Goal: Task Accomplishment & Management: Complete application form

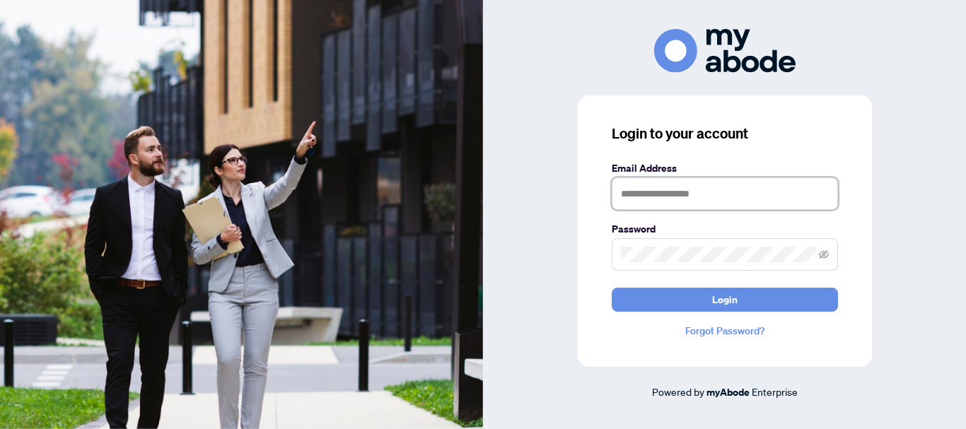
click at [707, 186] on input "text" at bounding box center [725, 193] width 226 height 33
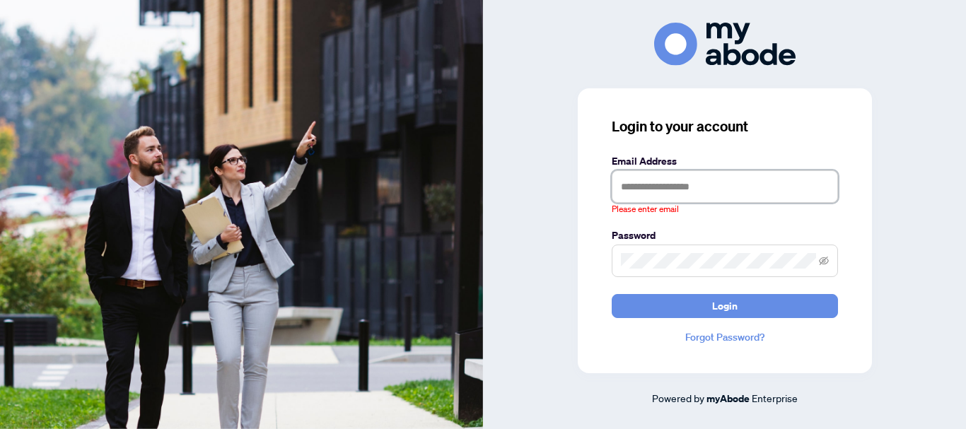
type input "**********"
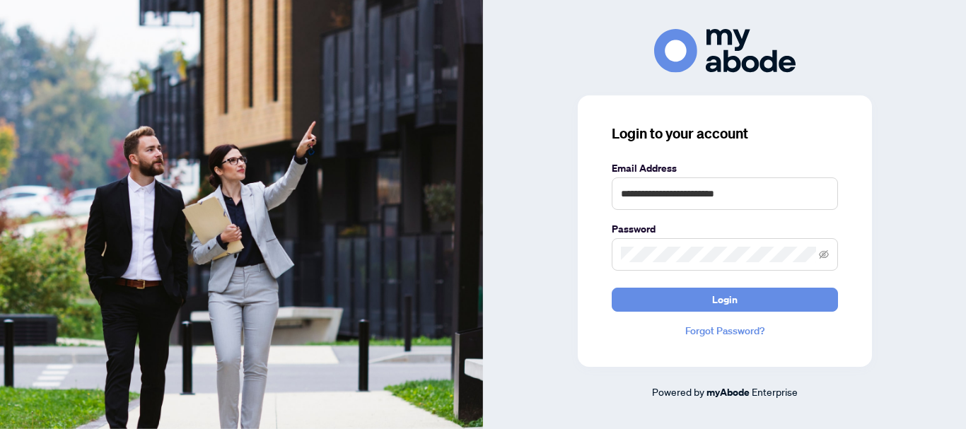
click at [612, 288] on button "Login" at bounding box center [725, 300] width 226 height 24
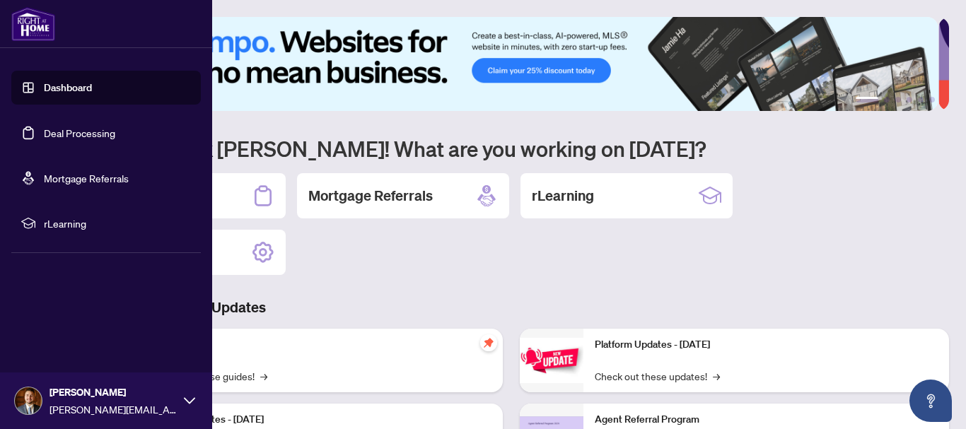
click at [44, 131] on link "Deal Processing" at bounding box center [79, 133] width 71 height 13
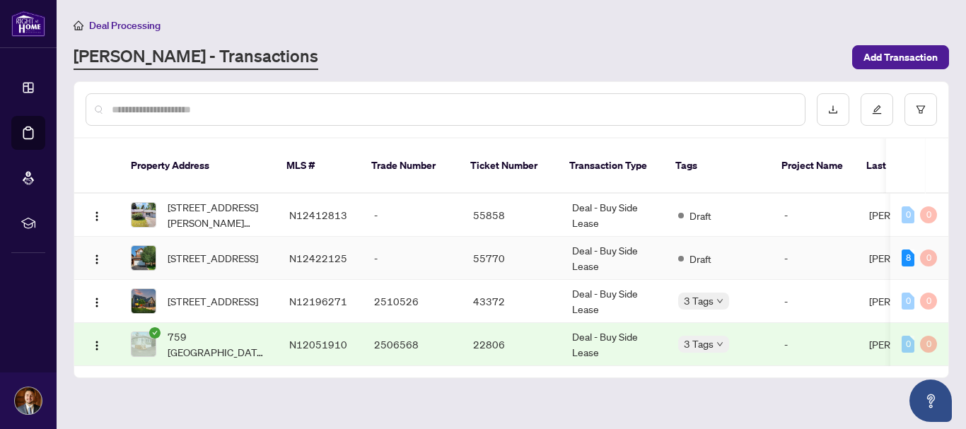
click at [354, 248] on td "N12422125" at bounding box center [320, 258] width 85 height 43
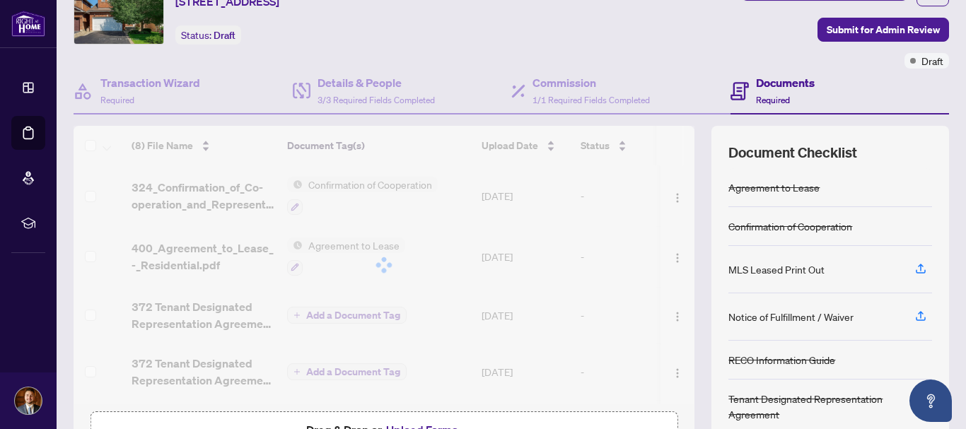
scroll to position [66, 0]
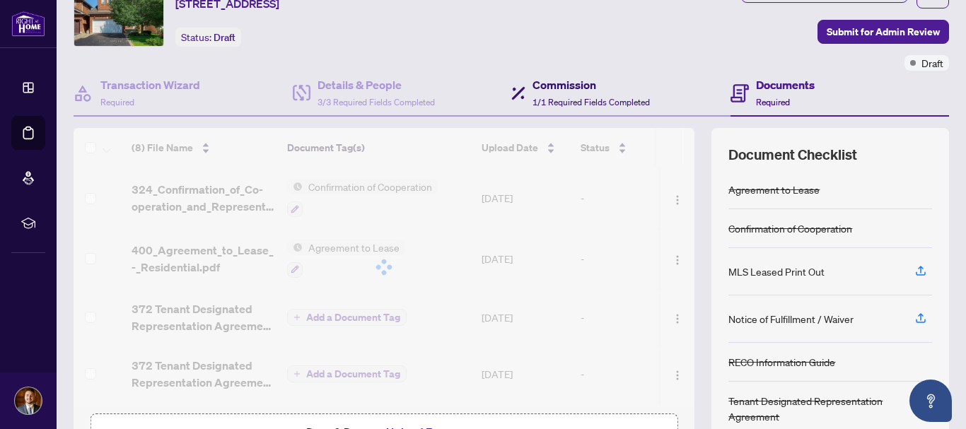
click at [540, 97] on span "1/1 Required Fields Completed" at bounding box center [590, 102] width 117 height 11
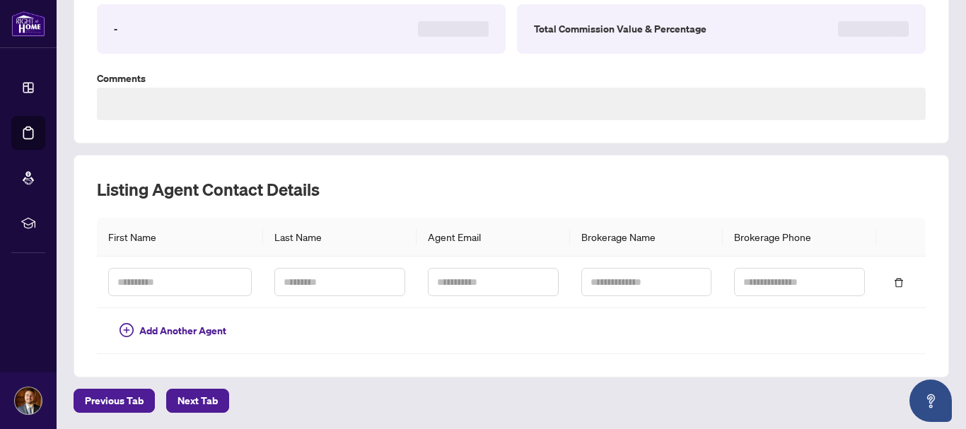
scroll to position [110, 0]
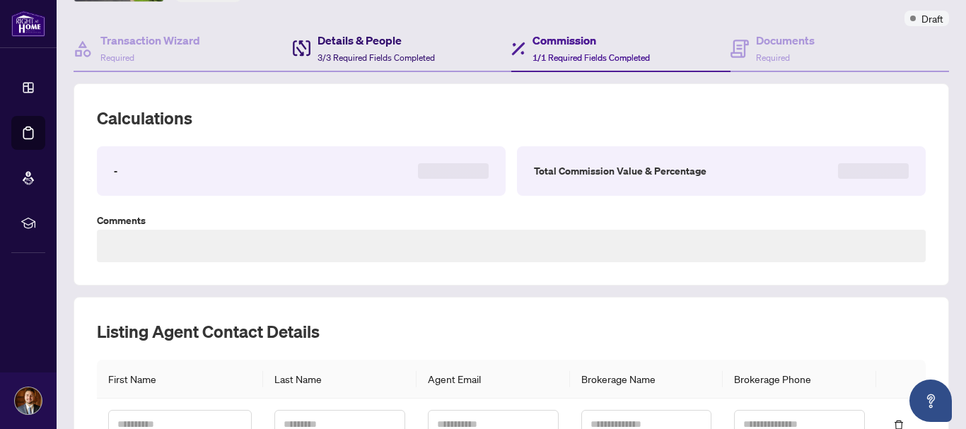
click at [398, 57] on span "3/3 Required Fields Completed" at bounding box center [376, 57] width 117 height 11
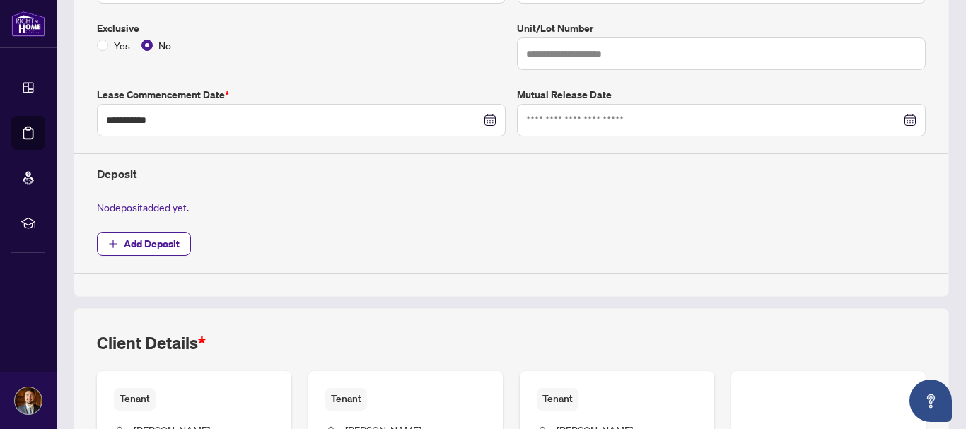
scroll to position [370, 0]
click at [144, 234] on span "Add Deposit" at bounding box center [152, 243] width 56 height 23
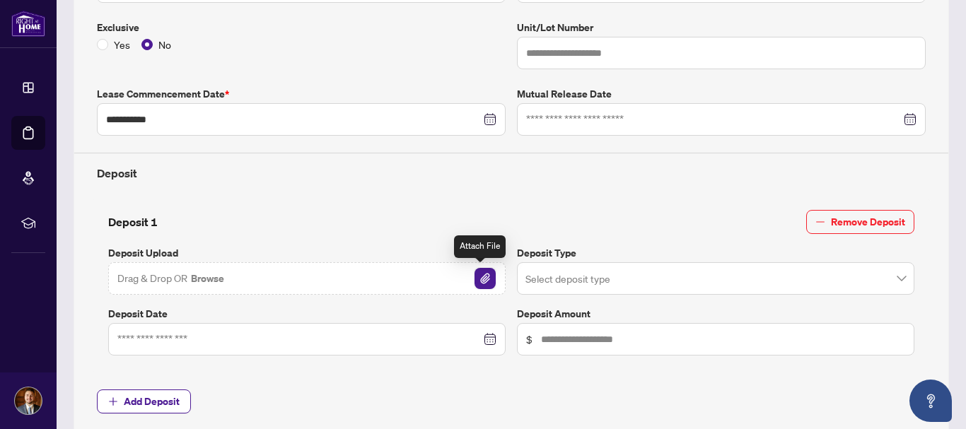
click at [474, 283] on img "button" at bounding box center [484, 278] width 21 height 21
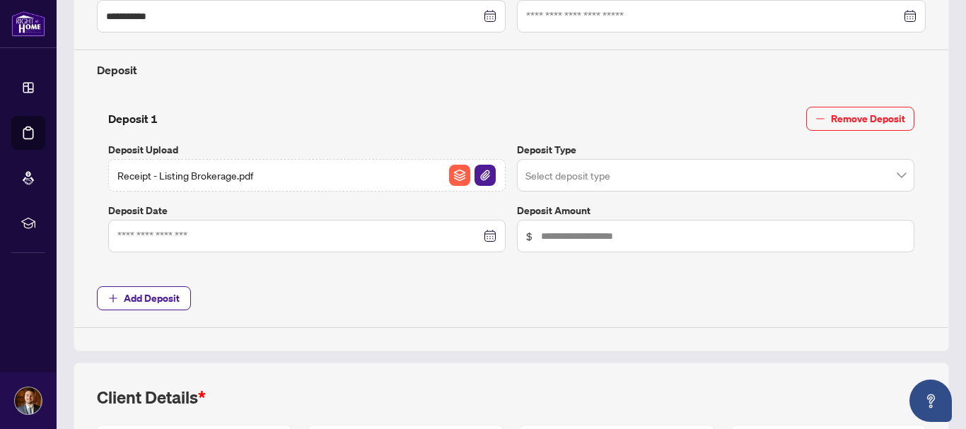
scroll to position [474, 0]
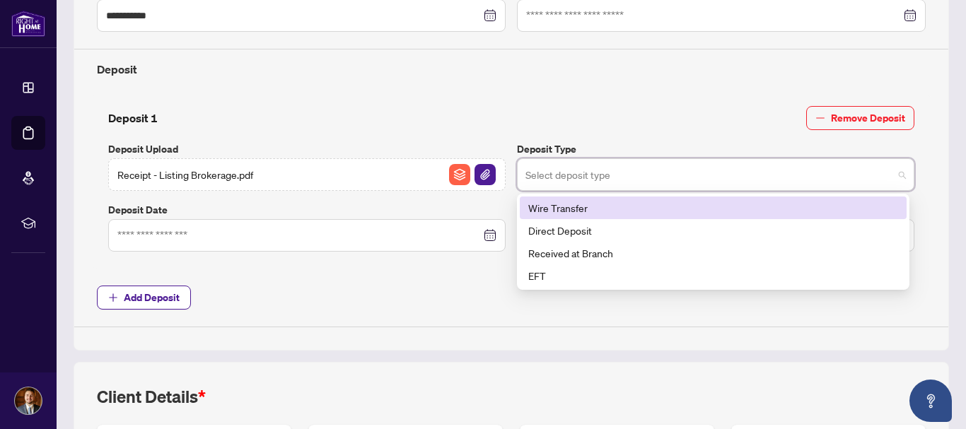
click at [822, 170] on input "search" at bounding box center [709, 176] width 368 height 31
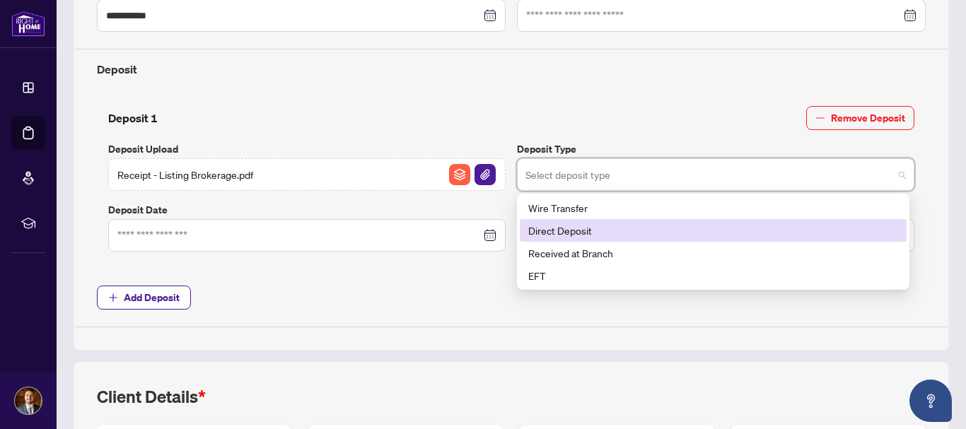
click at [624, 234] on div "Direct Deposit" at bounding box center [713, 231] width 370 height 16
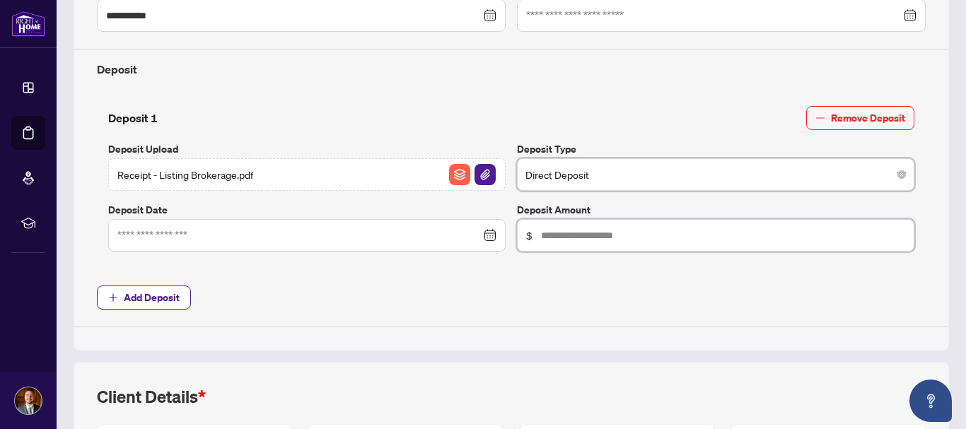
click at [597, 240] on input "text" at bounding box center [723, 236] width 364 height 16
click at [162, 226] on div at bounding box center [306, 235] width 397 height 33
type input "*****"
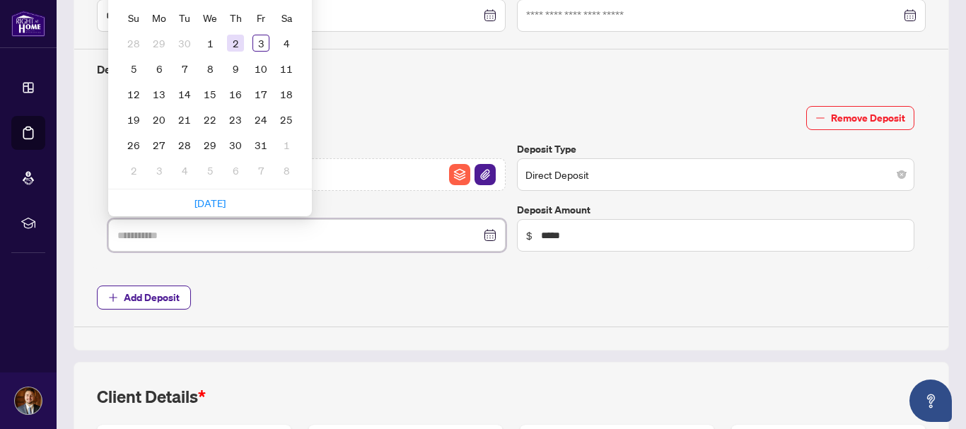
type input "**********"
click at [233, 41] on div "2" at bounding box center [235, 43] width 17 height 17
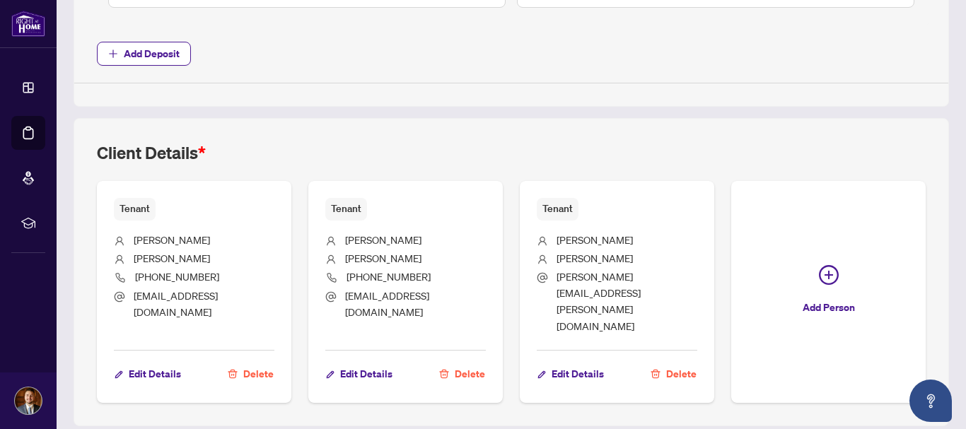
scroll to position [738, 0]
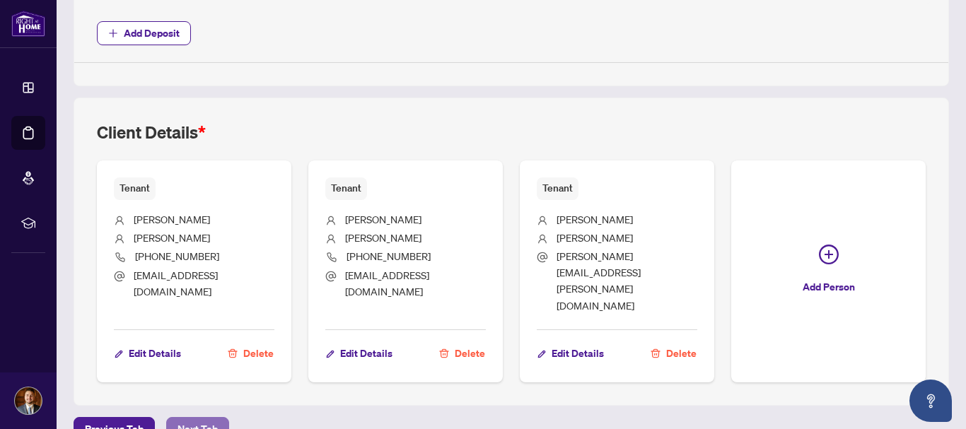
click at [179, 418] on span "Next Tab" at bounding box center [197, 429] width 40 height 23
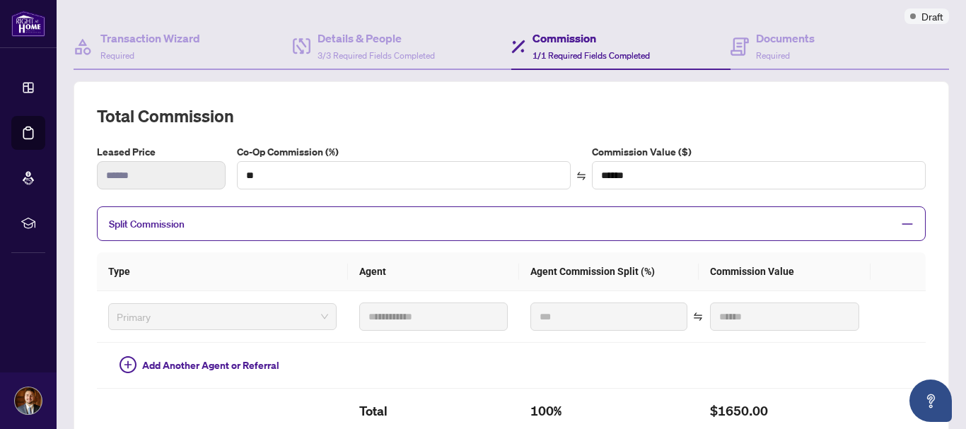
scroll to position [112, 0]
click at [779, 62] on div "Documents Required" at bounding box center [785, 46] width 59 height 33
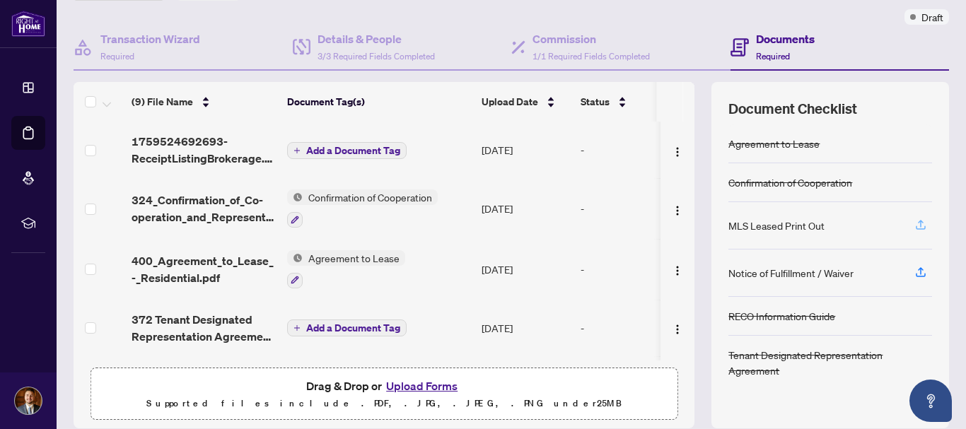
click at [914, 226] on icon "button" at bounding box center [920, 225] width 13 height 13
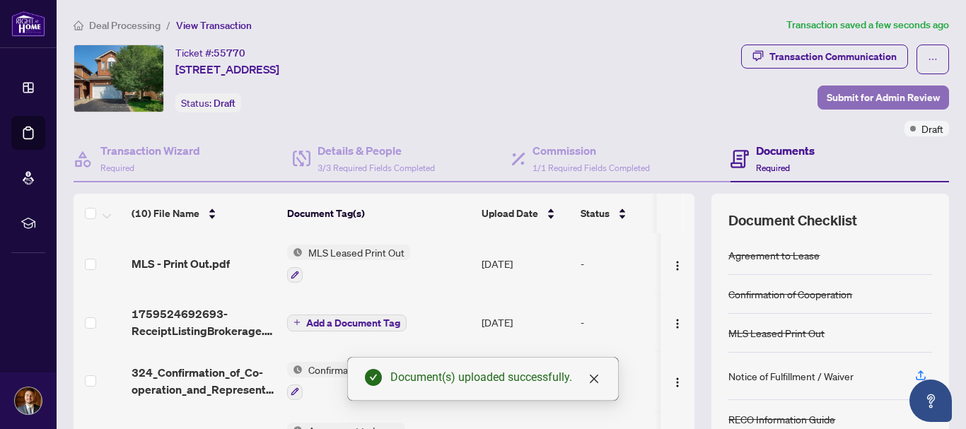
click at [861, 94] on span "Submit for Admin Review" at bounding box center [883, 97] width 113 height 23
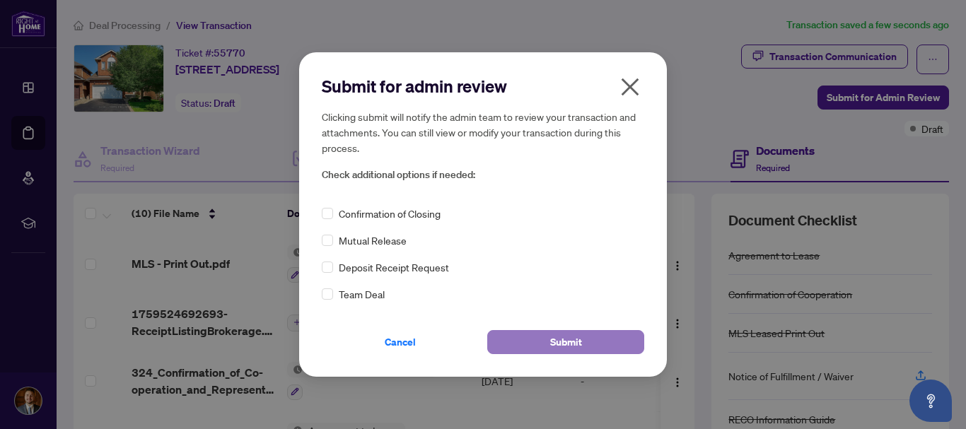
click at [564, 337] on span "Submit" at bounding box center [566, 342] width 32 height 23
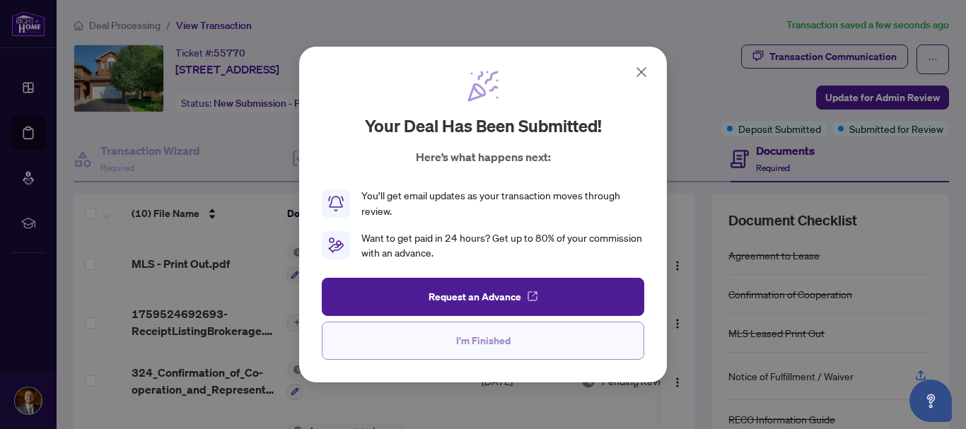
click at [487, 344] on span "I'm Finished" at bounding box center [483, 341] width 54 height 23
